Goal: Transaction & Acquisition: Purchase product/service

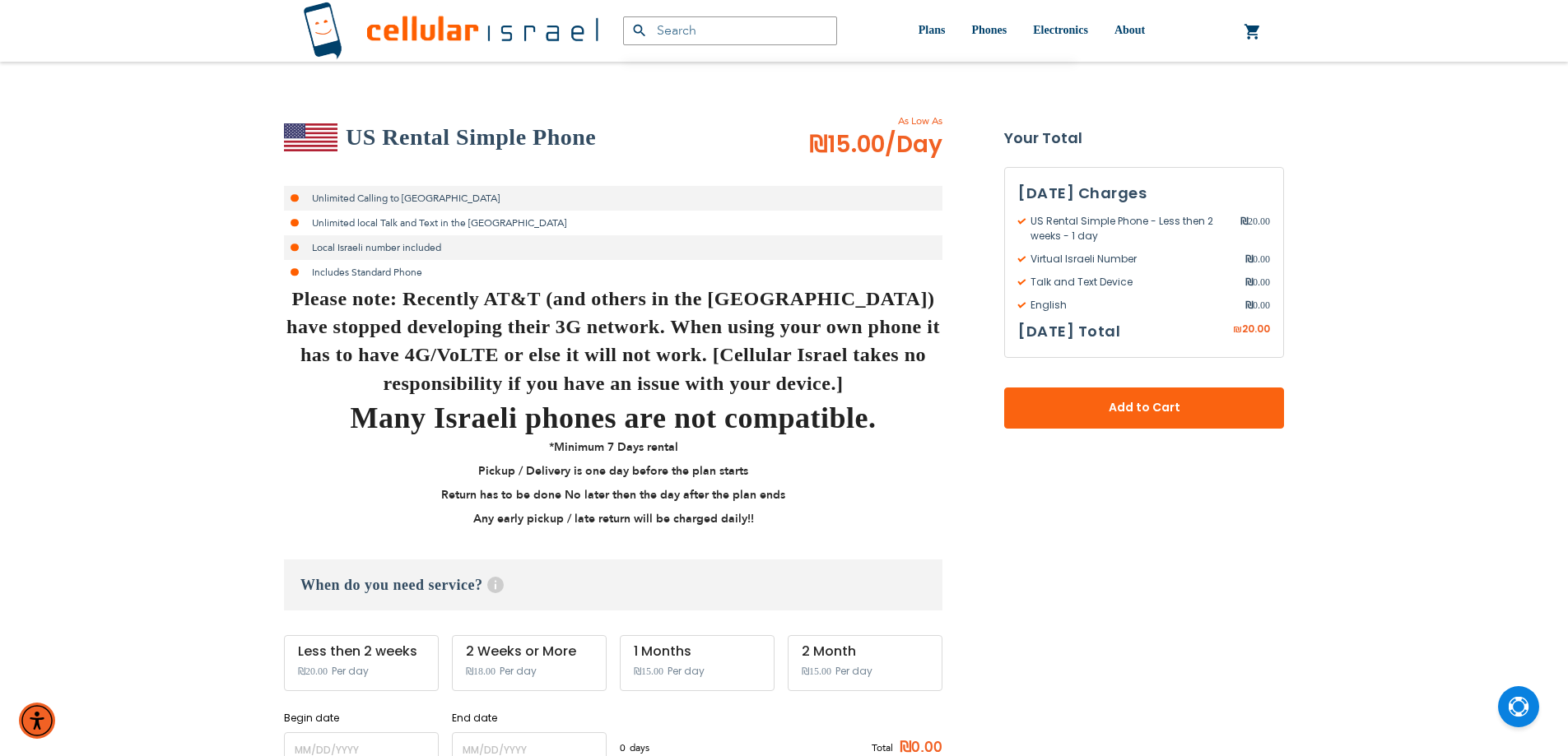
scroll to position [494, 0]
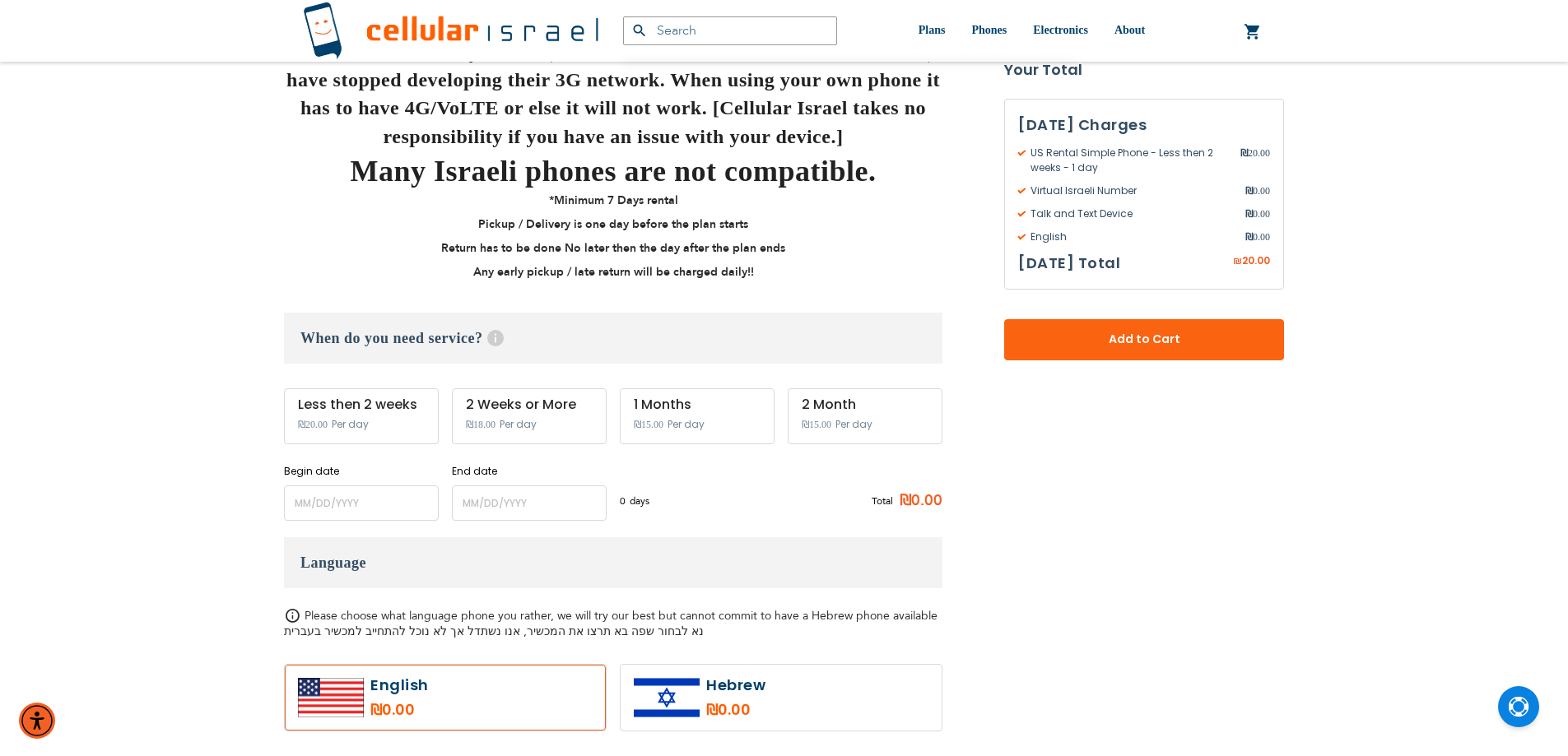
click at [385, 525] on div "US Rental Simple Phone As Low As ₪15.00 /Day Unlimited Calling to Israel Unlimi…" at bounding box center [613, 770] width 658 height 1806
click at [382, 512] on input "name" at bounding box center [361, 503] width 154 height 35
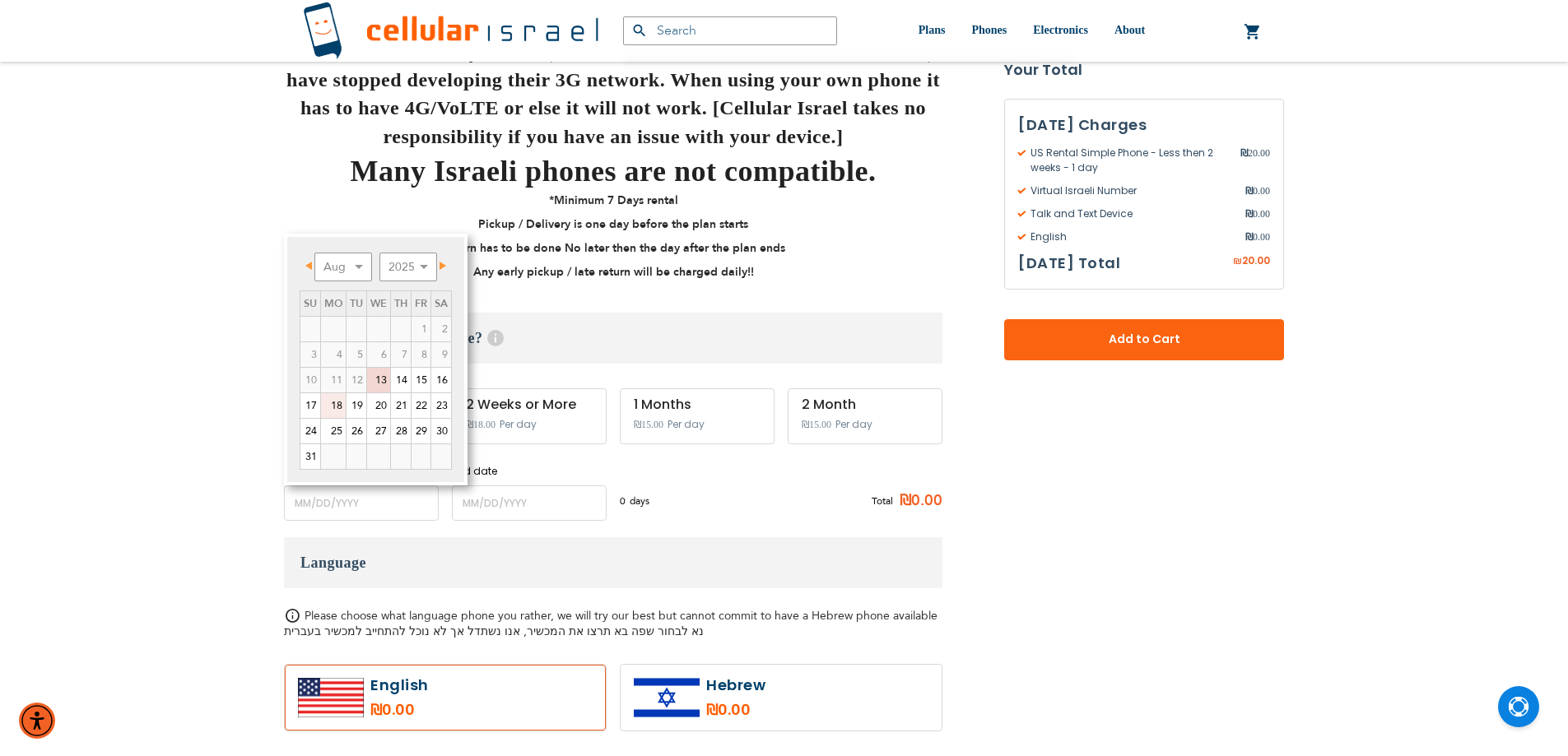
click at [340, 405] on link "18" at bounding box center [333, 405] width 25 height 25
type input "[DATE]"
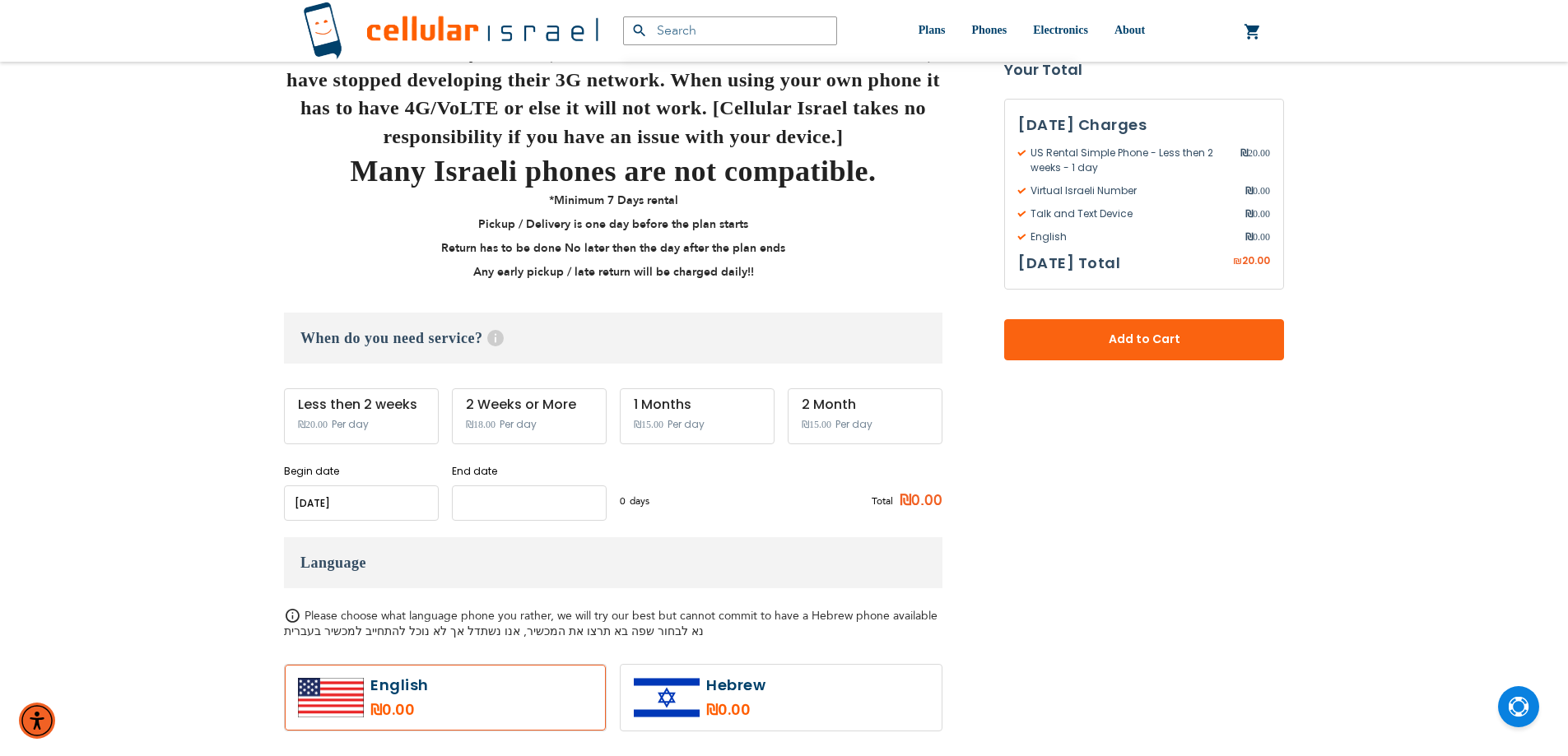
click at [500, 489] on input "name" at bounding box center [529, 503] width 154 height 35
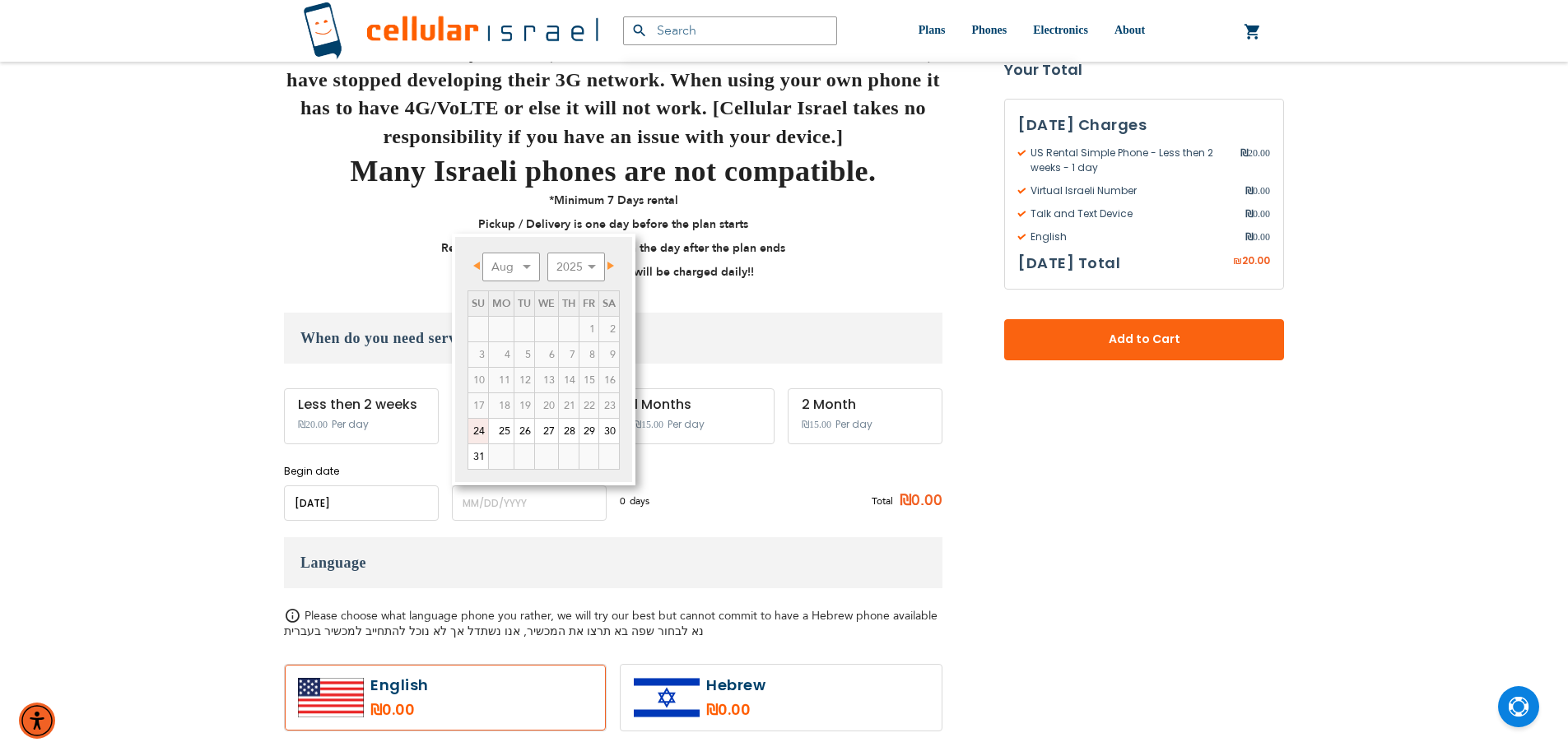
click at [477, 431] on link "24" at bounding box center [477, 431] width 19 height 25
type input "[DATE]"
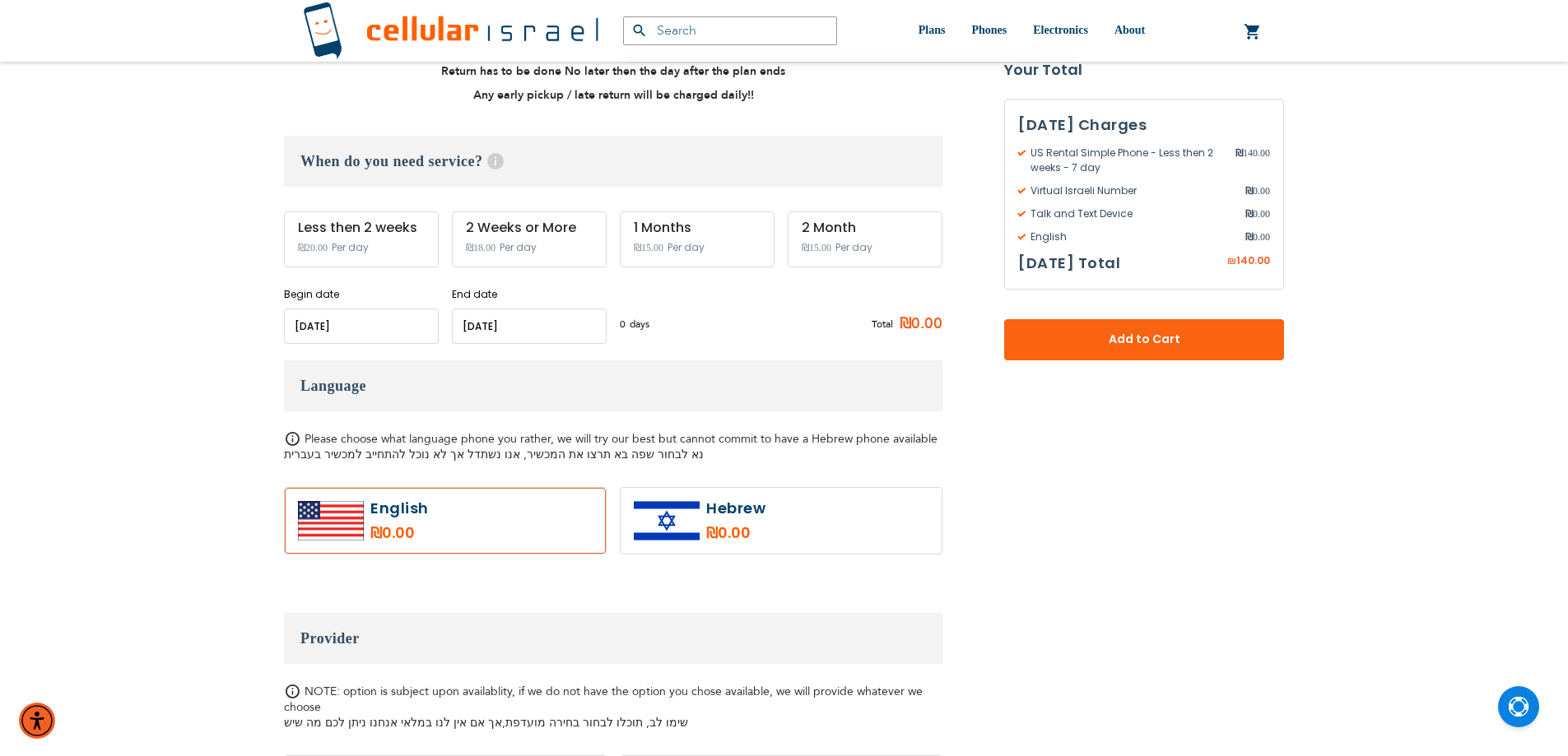
scroll to position [740, 0]
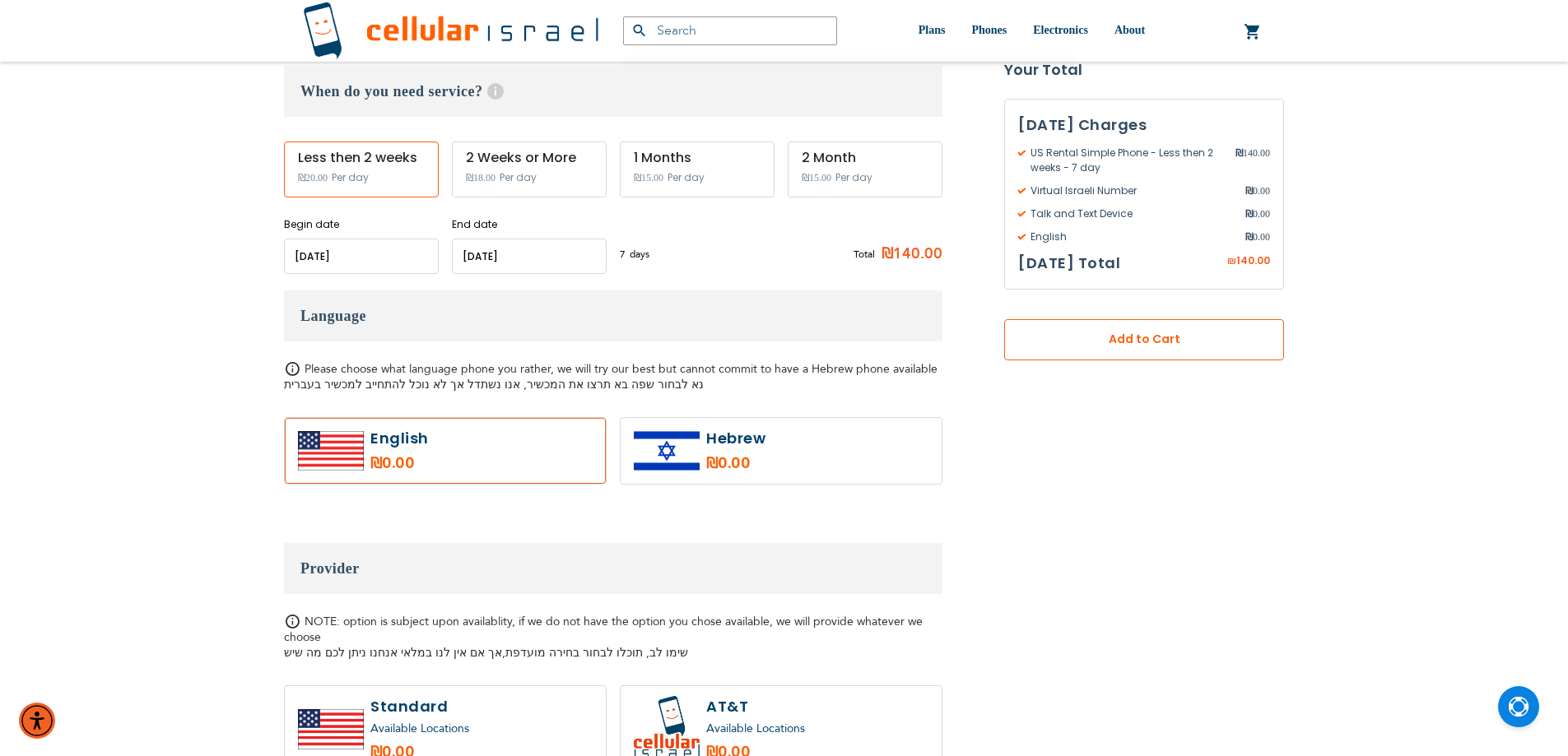
click at [1105, 348] on span "Add to Cart" at bounding box center [1144, 340] width 171 height 18
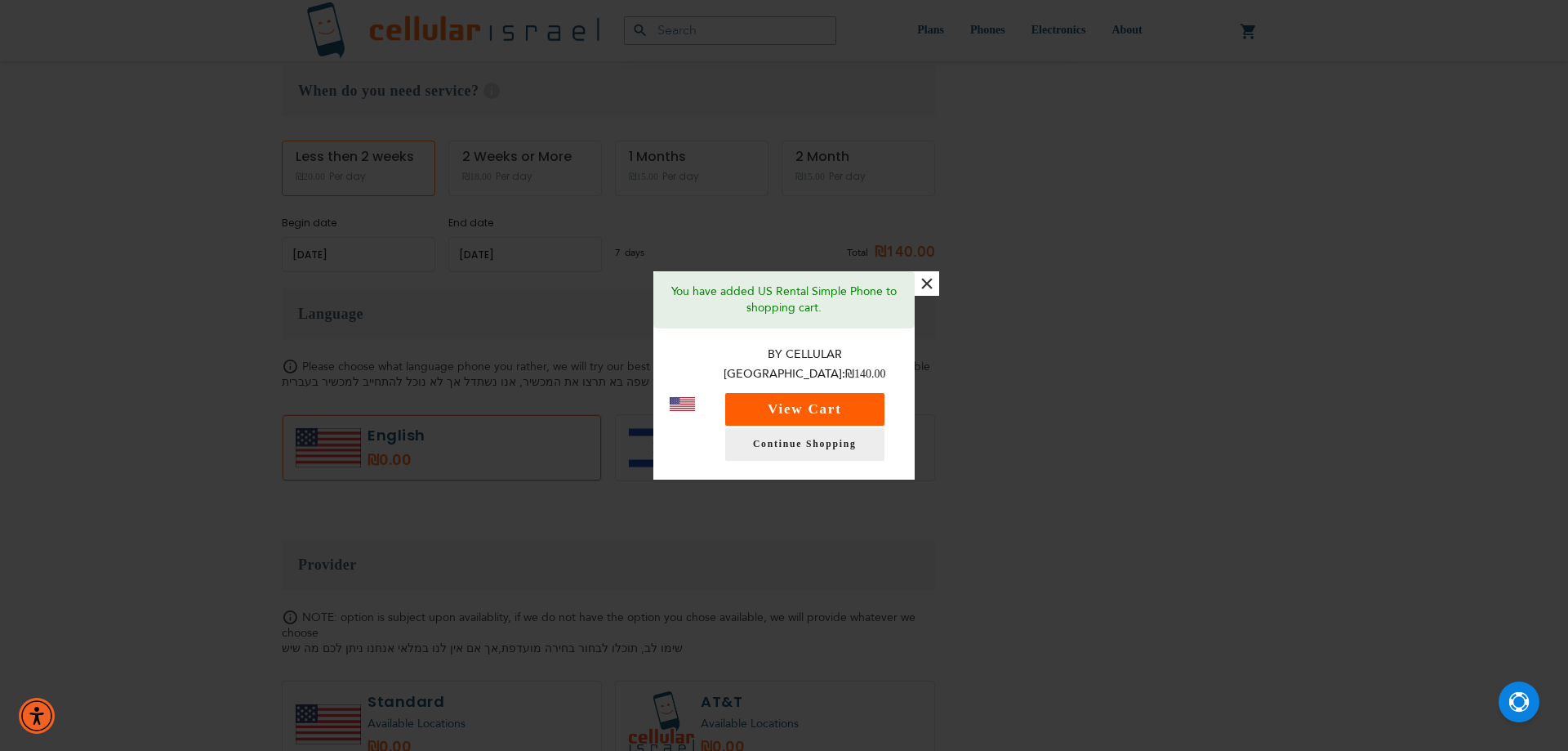
click at [809, 398] on button "View Cart" at bounding box center [805, 409] width 160 height 33
